Goal: Navigation & Orientation: Find specific page/section

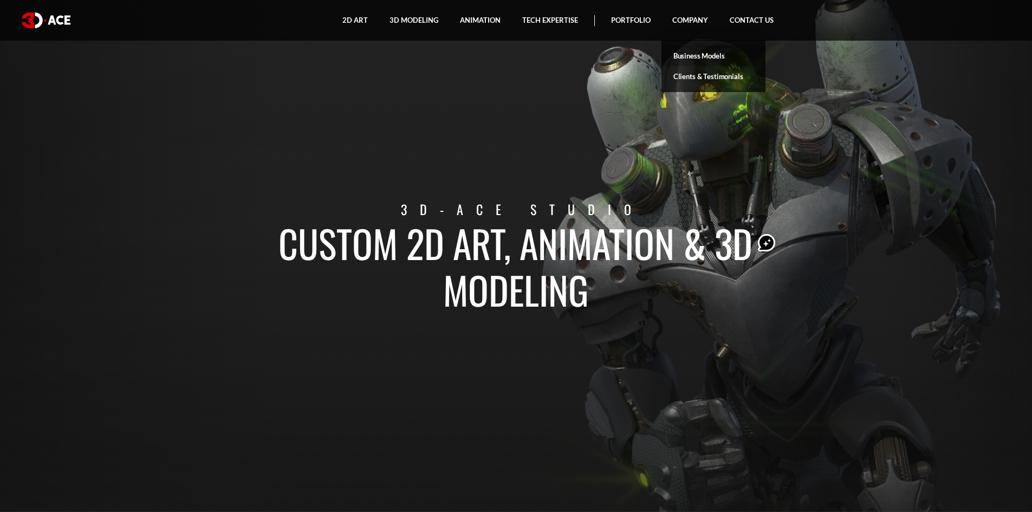
click at [694, 58] on link "Business Models" at bounding box center [713, 56] width 104 height 21
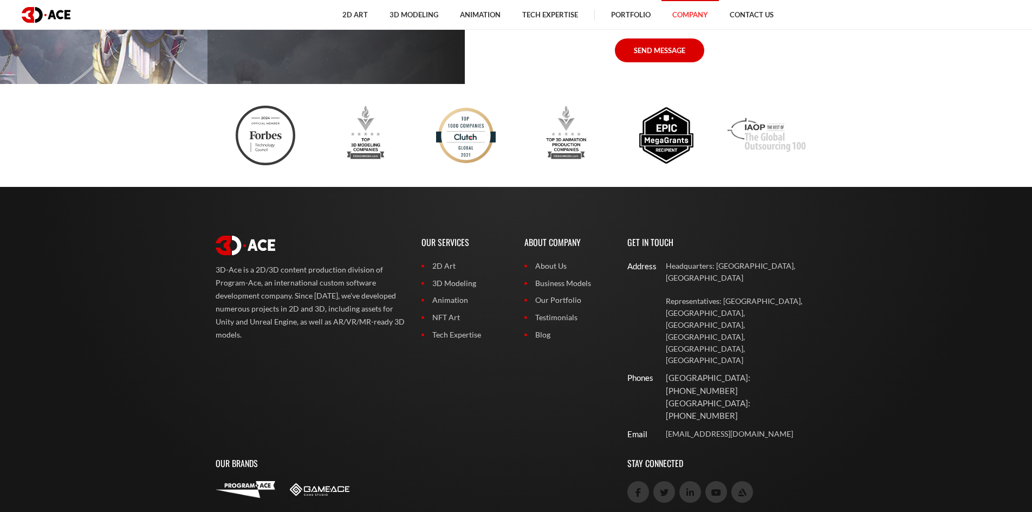
scroll to position [1715, 0]
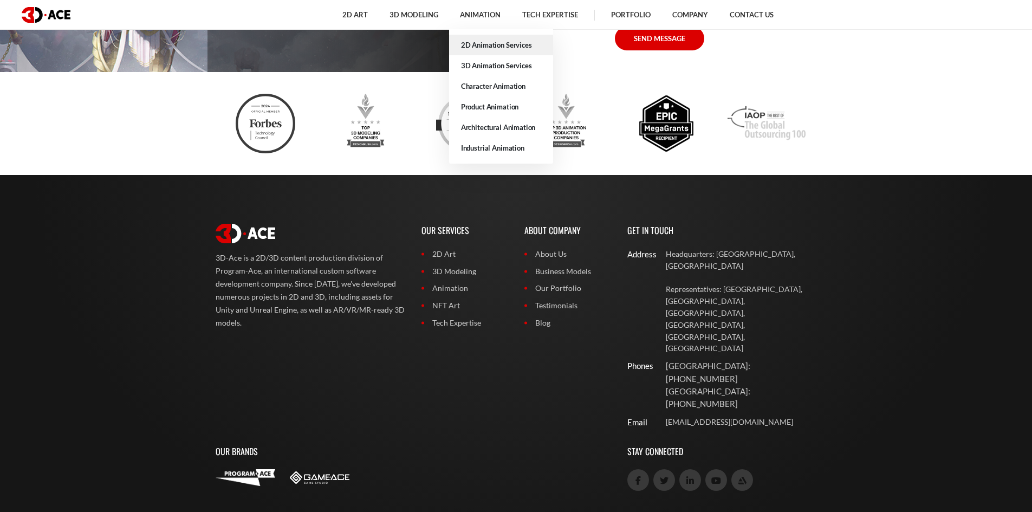
click at [472, 47] on link "2D Animation Services" at bounding box center [501, 45] width 104 height 21
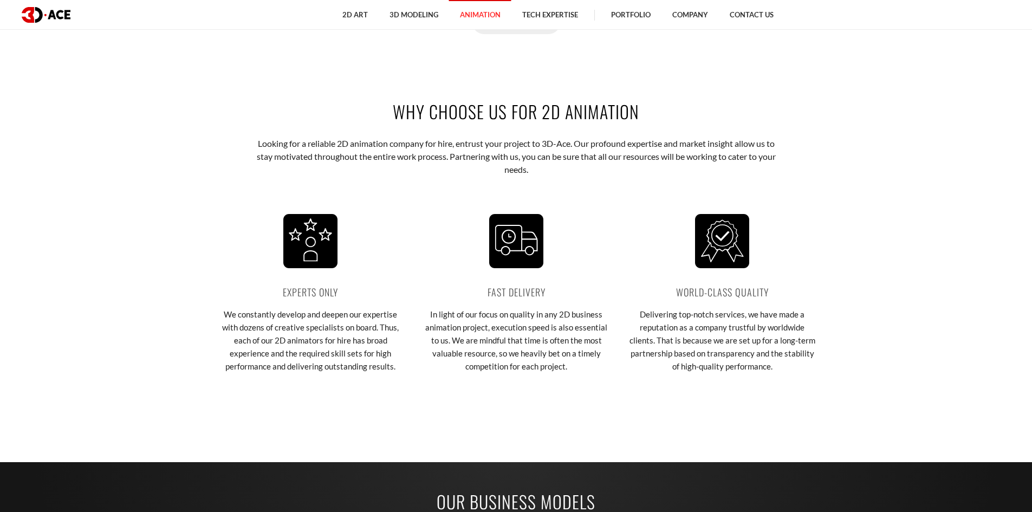
scroll to position [1445, 0]
